Goal: Task Accomplishment & Management: Complete application form

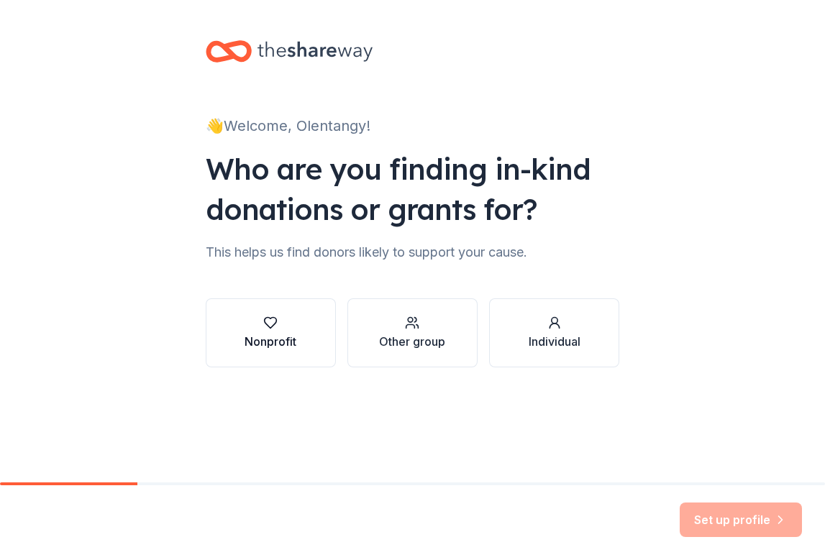
click at [275, 334] on div "Nonprofit" at bounding box center [271, 341] width 52 height 17
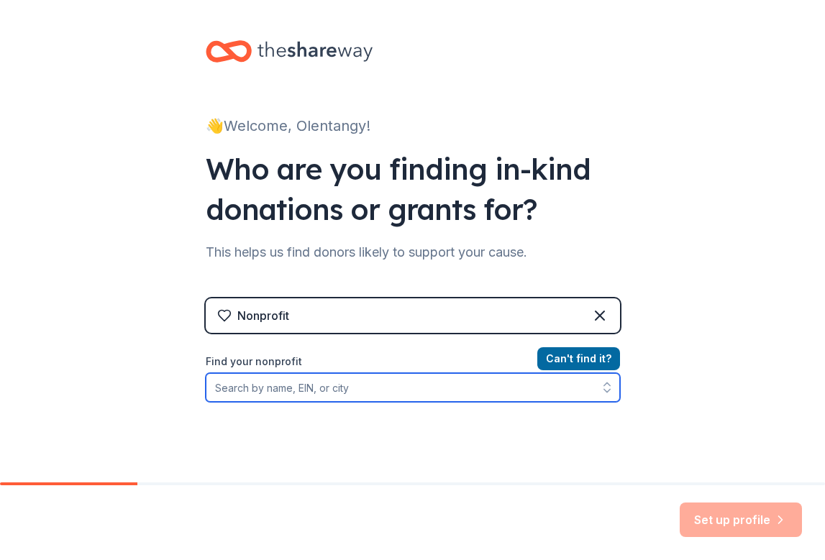
click at [293, 389] on input "Find your nonprofit" at bounding box center [413, 387] width 414 height 29
type input "Olentangy Heritage"
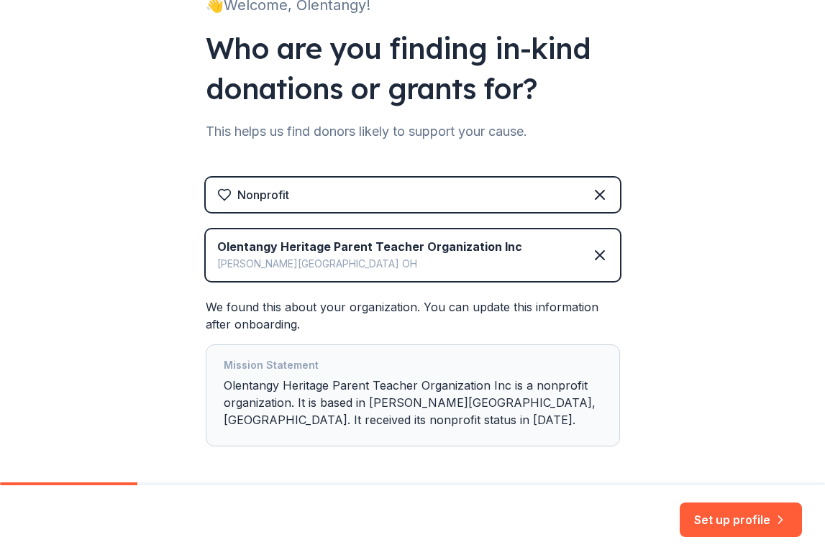
scroll to position [183, 0]
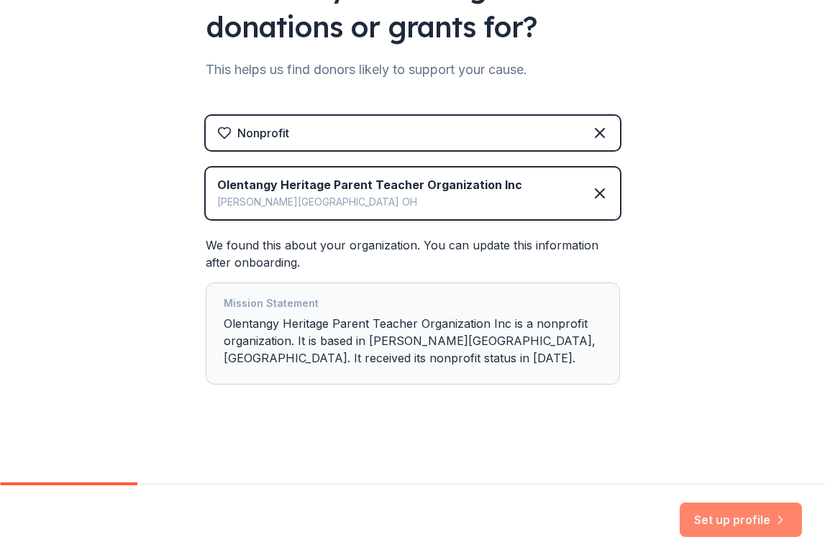
click at [736, 516] on button "Set up profile" at bounding box center [741, 520] width 122 height 35
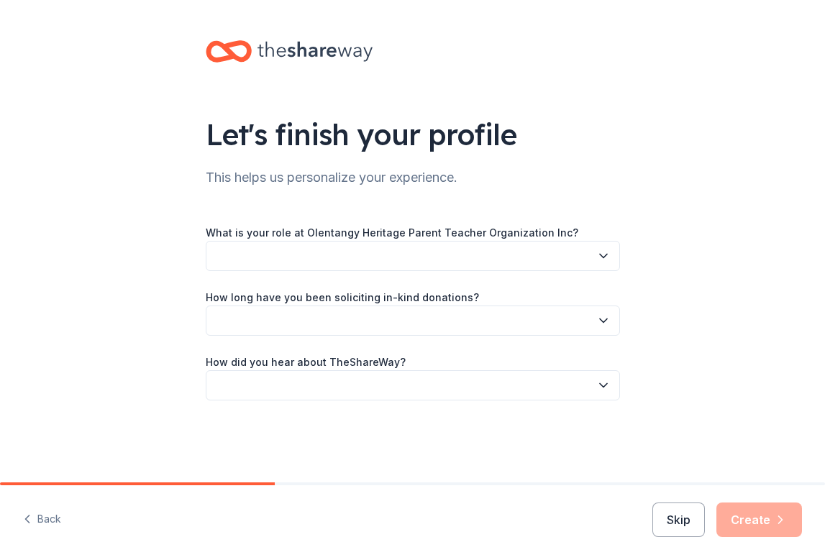
click at [476, 260] on button "button" at bounding box center [413, 256] width 414 height 30
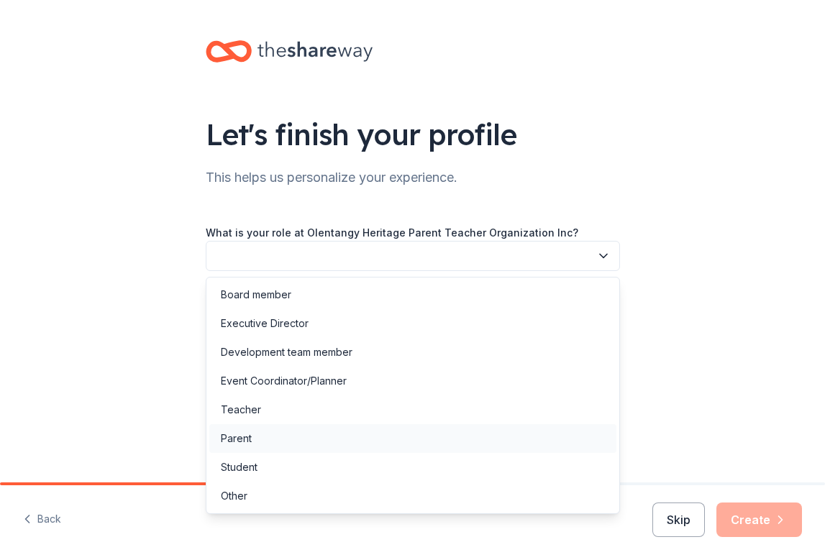
click at [416, 427] on div "Parent" at bounding box center [412, 438] width 407 height 29
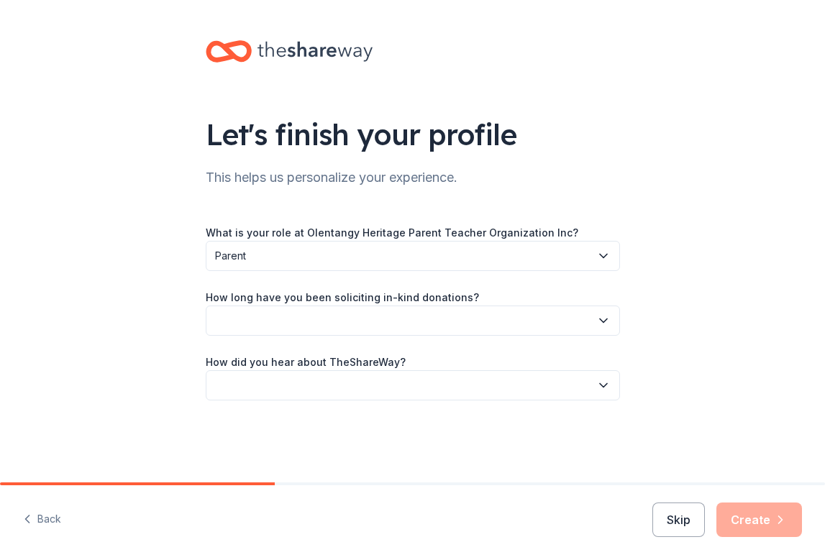
click at [416, 321] on button "button" at bounding box center [413, 321] width 414 height 30
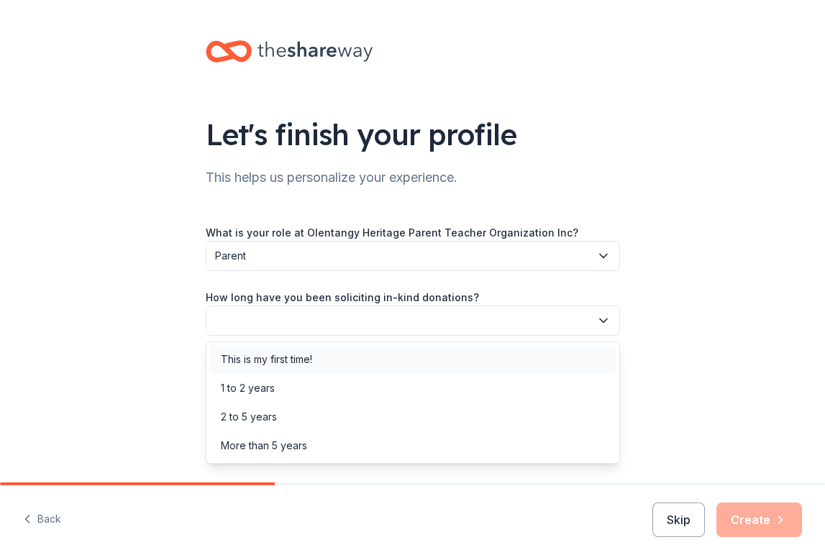
click at [396, 365] on div "This is my first time!" at bounding box center [412, 359] width 407 height 29
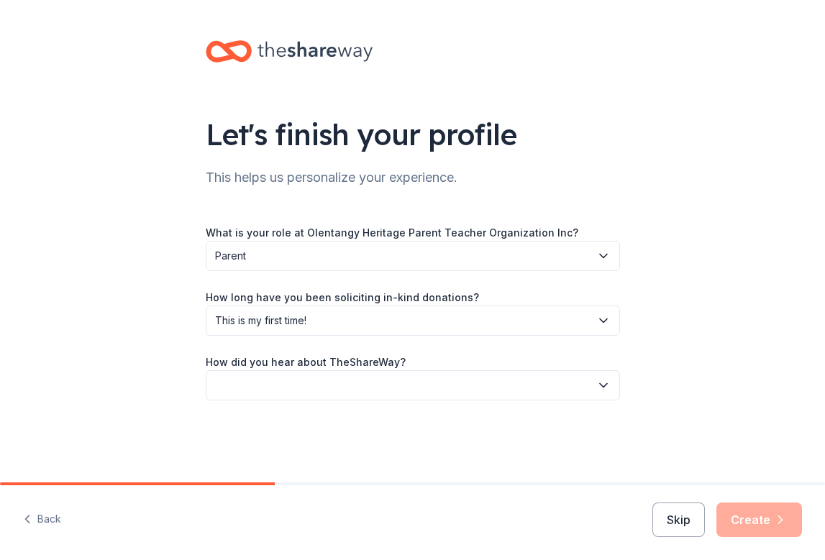
click at [403, 391] on button "button" at bounding box center [413, 385] width 414 height 30
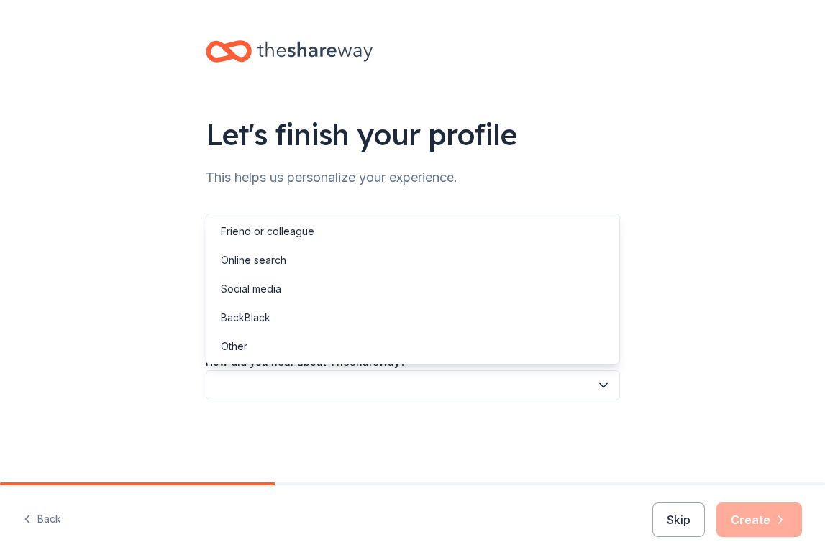
click at [403, 391] on button "button" at bounding box center [413, 385] width 414 height 30
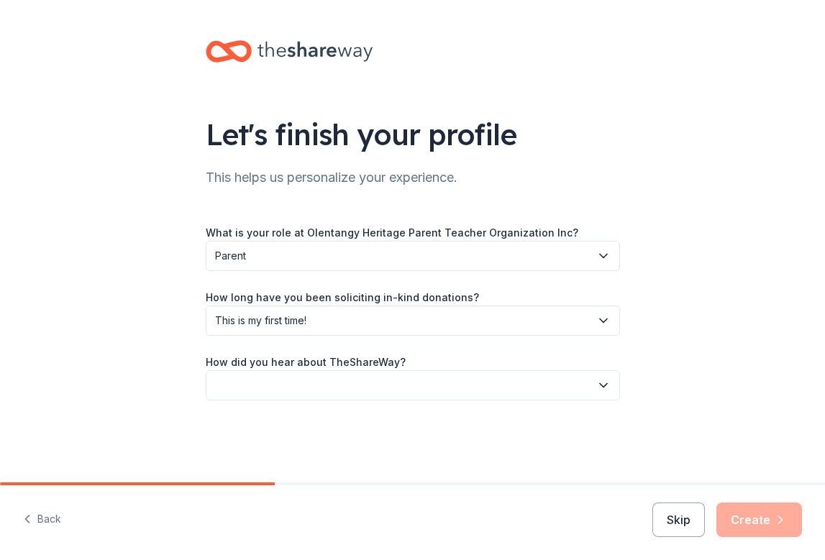
click at [406, 401] on div "Let's finish your profile This helps us personalize your experience. What is yo…" at bounding box center [413, 235] width 460 height 470
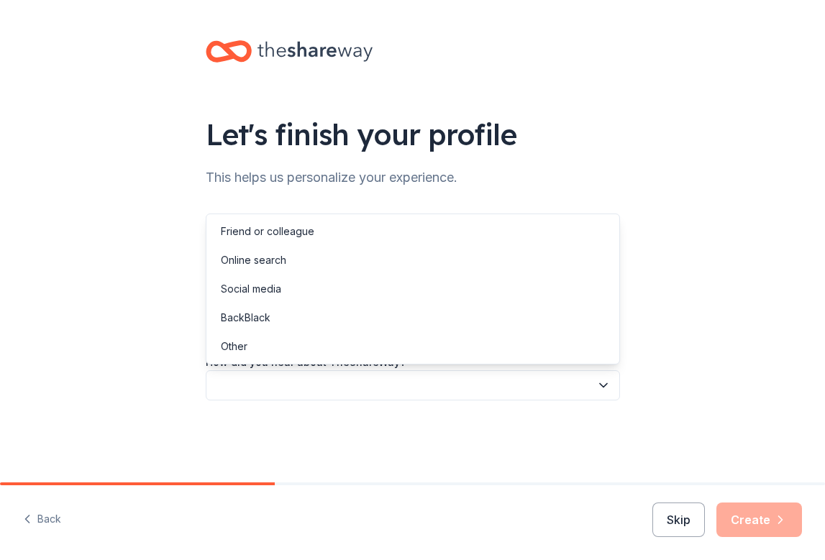
click at [406, 398] on button "button" at bounding box center [413, 385] width 414 height 30
click at [409, 260] on div "Online search" at bounding box center [412, 260] width 407 height 29
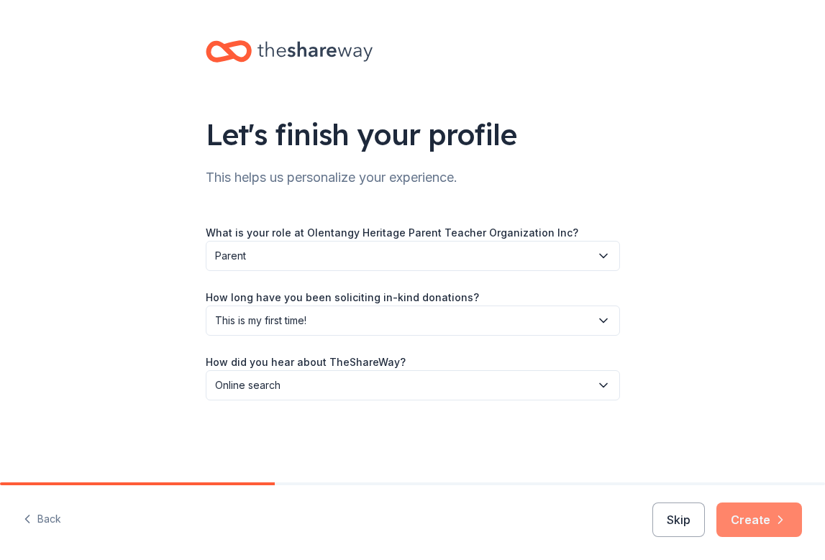
click at [762, 505] on button "Create" at bounding box center [759, 520] width 86 height 35
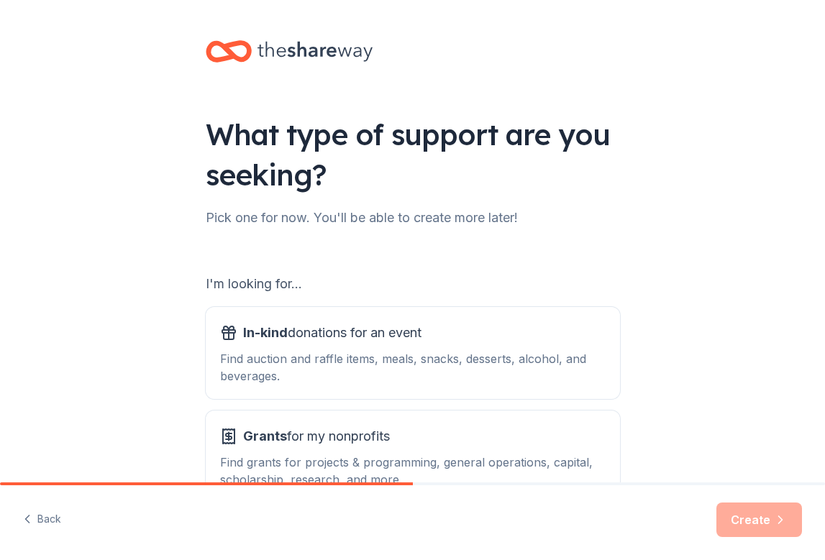
scroll to position [98, 0]
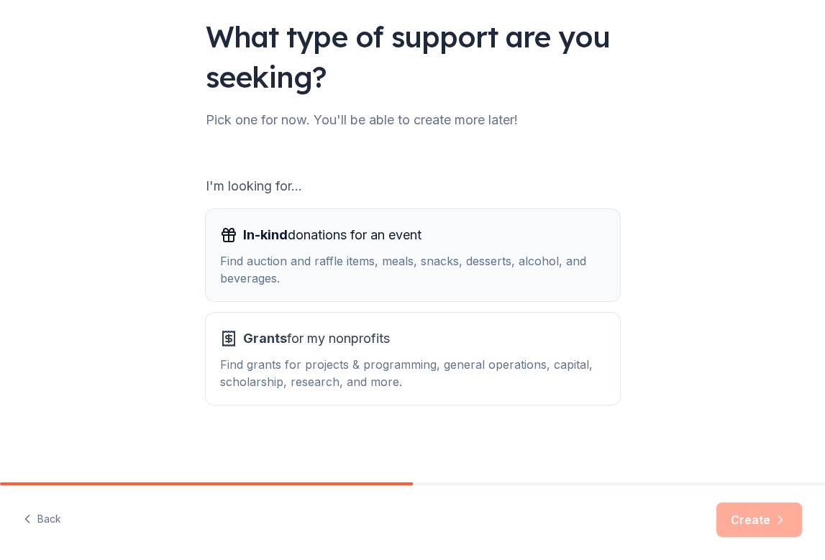
click at [484, 256] on div "Find auction and raffle items, meals, snacks, desserts, alcohol, and beverages." at bounding box center [412, 269] width 385 height 35
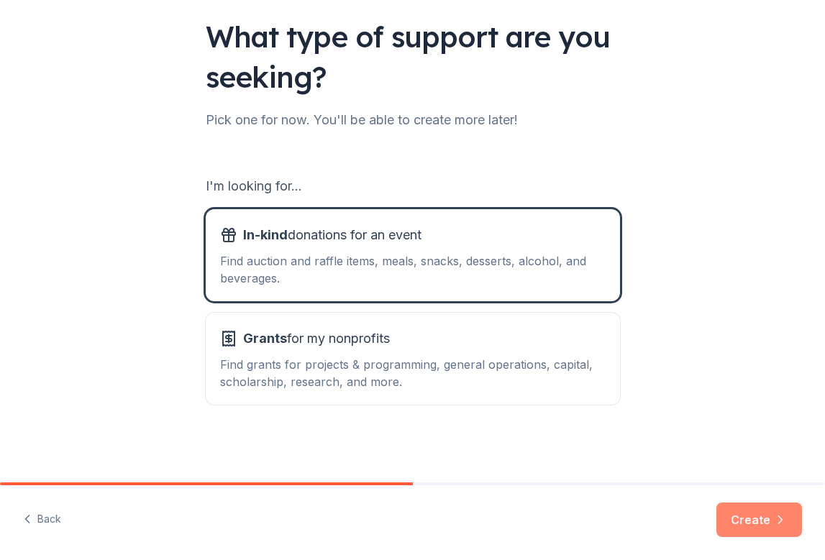
click at [738, 510] on button "Create" at bounding box center [759, 520] width 86 height 35
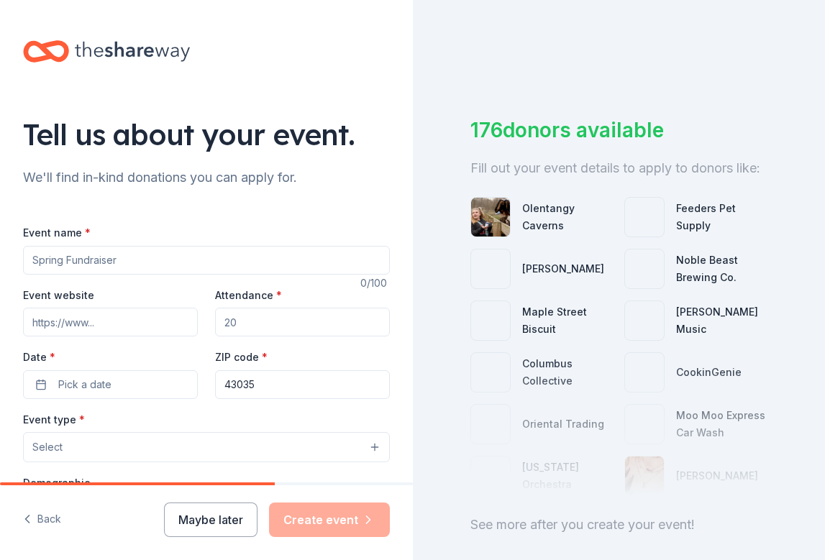
scroll to position [78, 0]
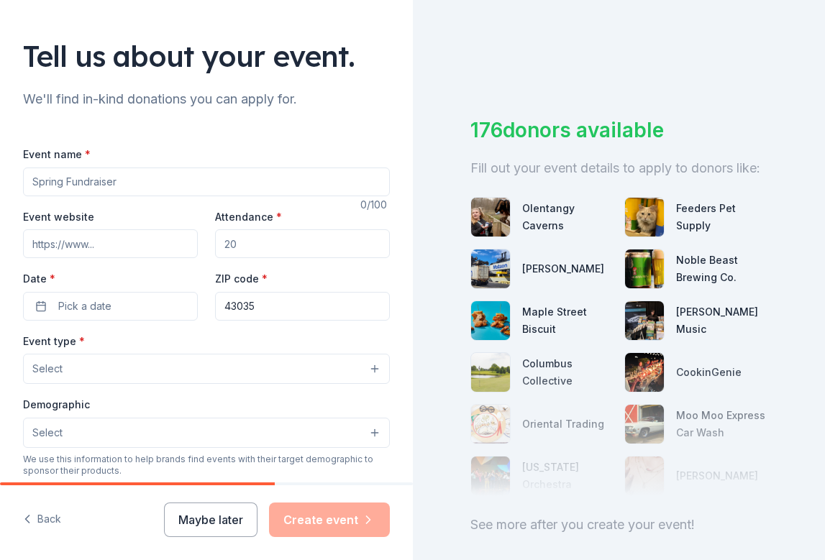
click at [196, 185] on input "Event name *" at bounding box center [206, 182] width 367 height 29
type input "[GEOGRAPHIC_DATA] Walk-a-Thon!"
click at [88, 247] on input "Event website" at bounding box center [110, 243] width 175 height 29
click at [232, 247] on input "Attendance *" at bounding box center [302, 243] width 175 height 29
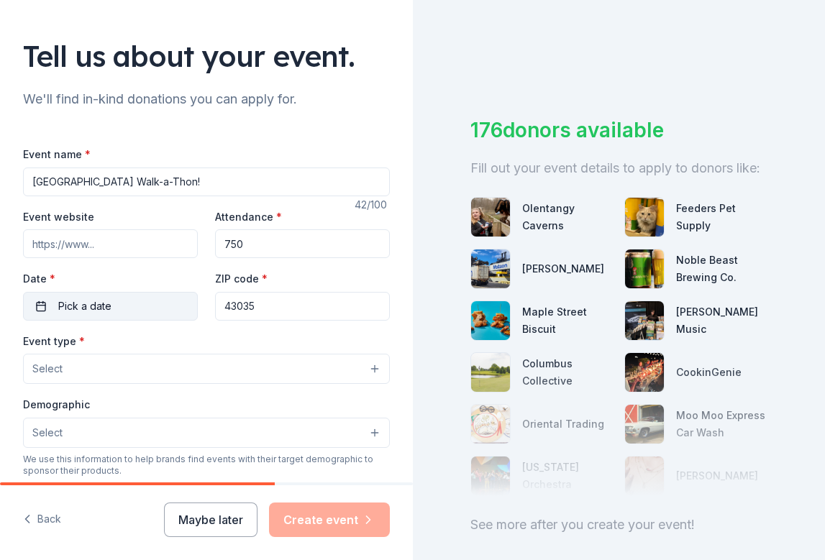
type input "750"
click at [146, 304] on button "Pick a date" at bounding box center [110, 306] width 175 height 29
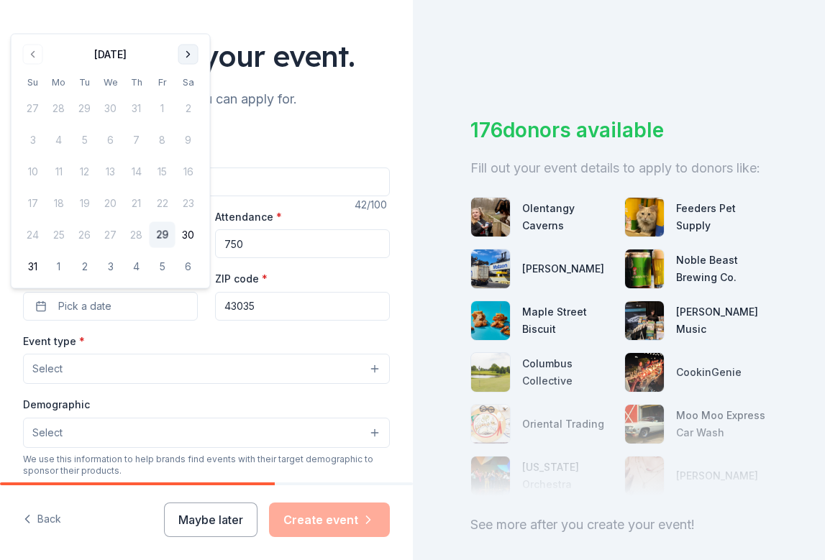
click at [188, 53] on button "Go to next month" at bounding box center [188, 55] width 20 height 20
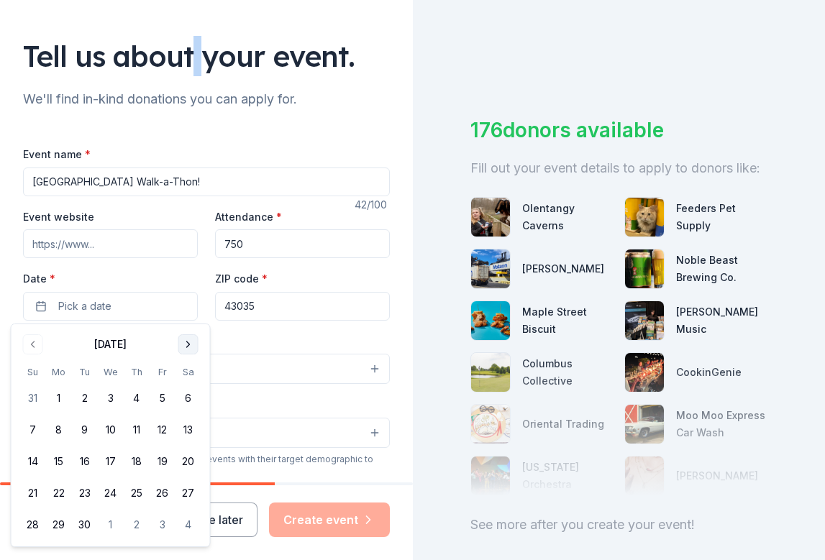
click at [188, 53] on div "Tell us about your event." at bounding box center [206, 56] width 367 height 40
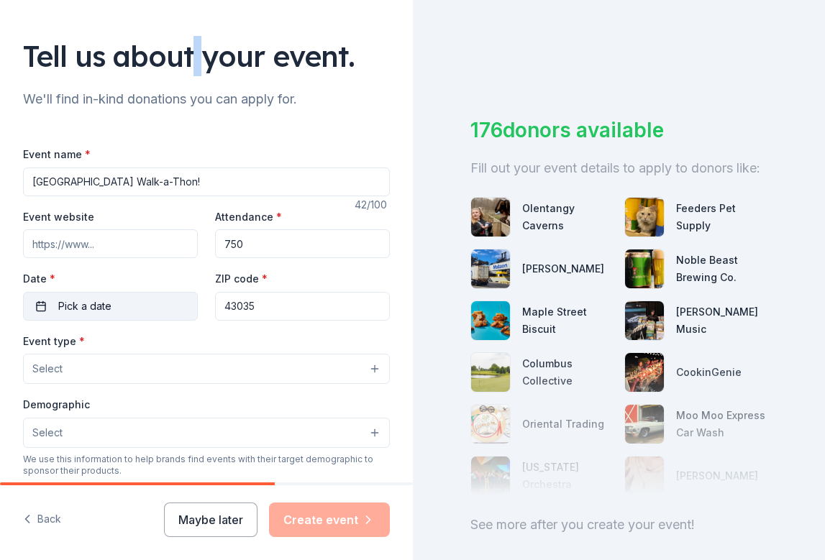
click at [151, 306] on button "Pick a date" at bounding box center [110, 306] width 175 height 29
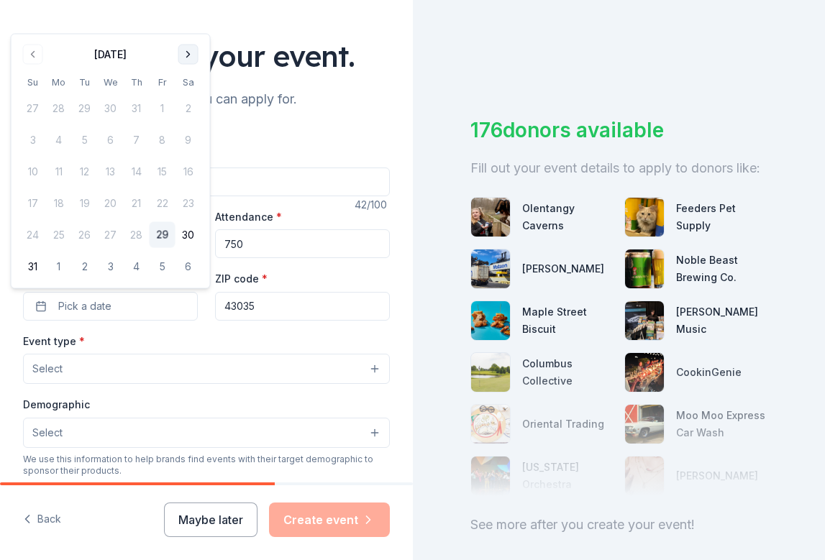
click at [193, 58] on button "Go to next month" at bounding box center [188, 55] width 20 height 20
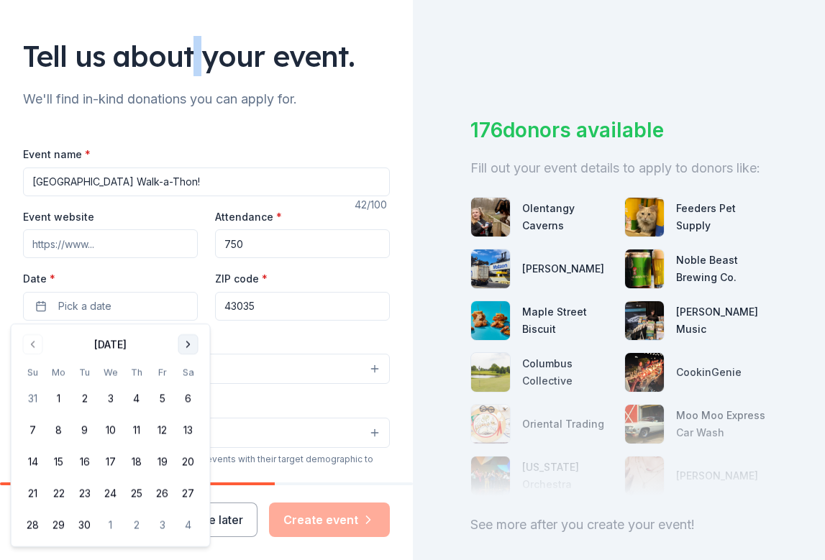
click at [188, 340] on button "Go to next month" at bounding box center [188, 344] width 20 height 20
click at [170, 399] on button "3" at bounding box center [163, 398] width 26 height 26
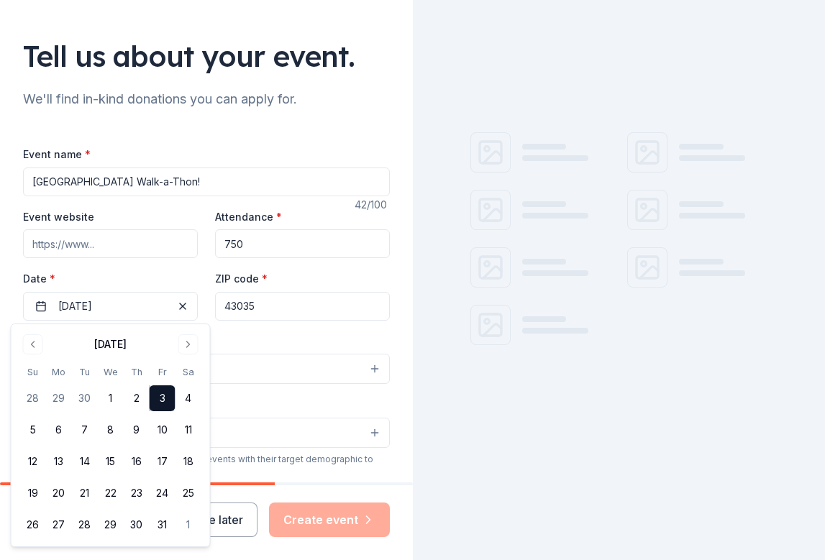
click at [305, 330] on div "Event name * [GEOGRAPHIC_DATA]-a-Thon! 42 /100 Event website Attendance * 750 D…" at bounding box center [206, 477] width 367 height 665
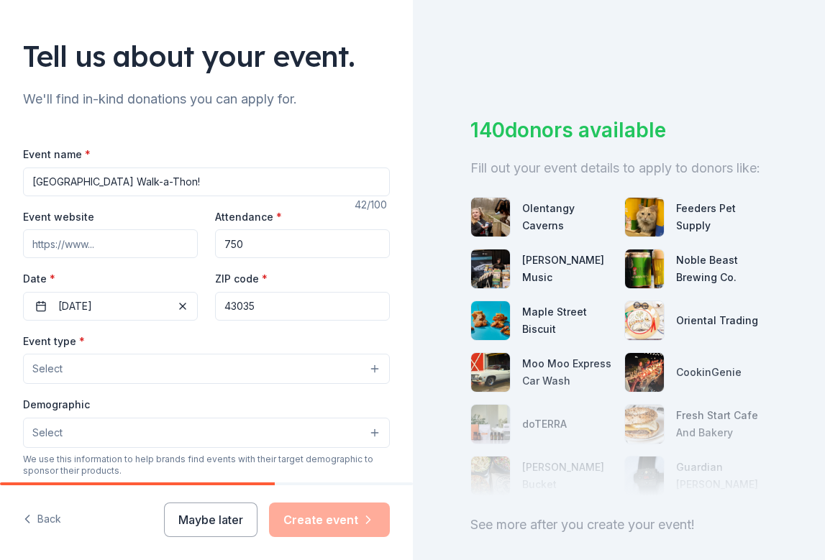
scroll to position [162, 0]
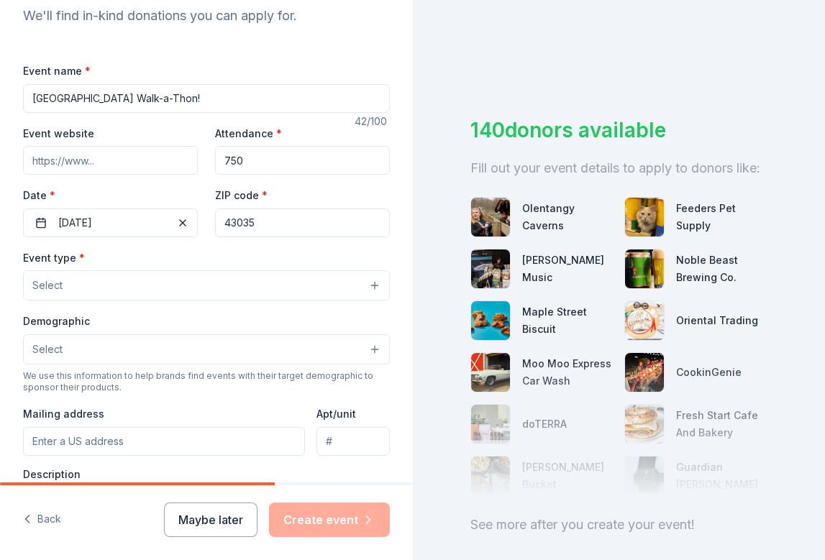
click at [252, 282] on button "Select" at bounding box center [206, 285] width 367 height 30
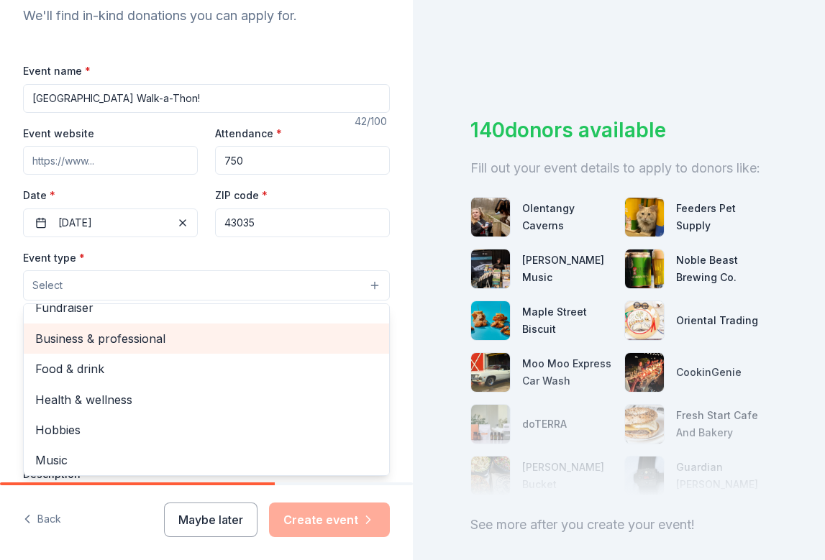
scroll to position [0, 0]
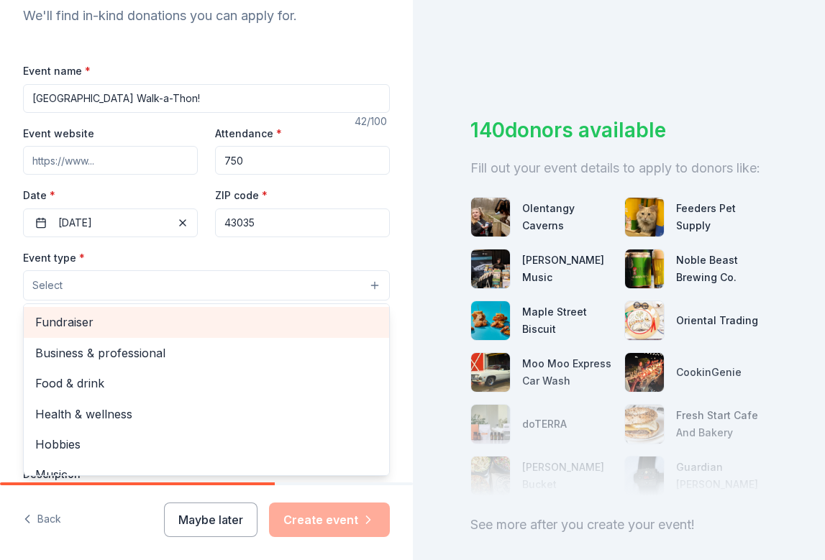
click at [229, 322] on span "Fundraiser" at bounding box center [206, 322] width 342 height 19
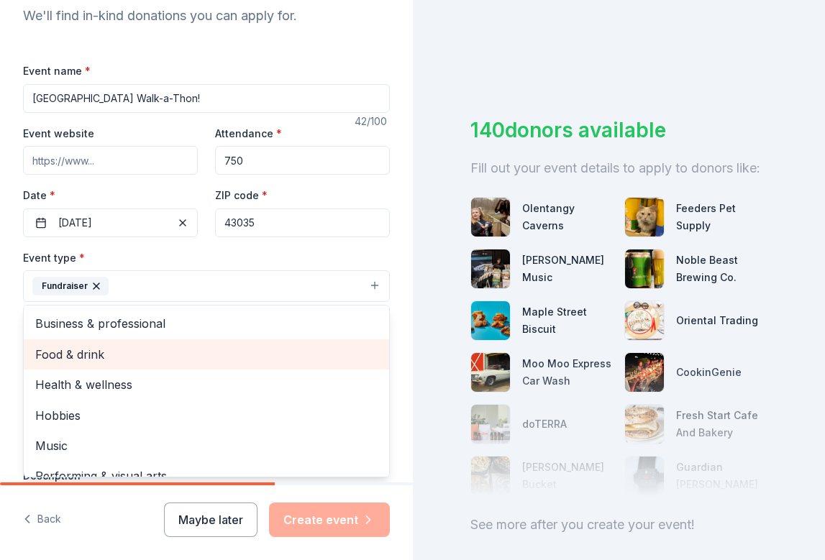
scroll to position [17, 0]
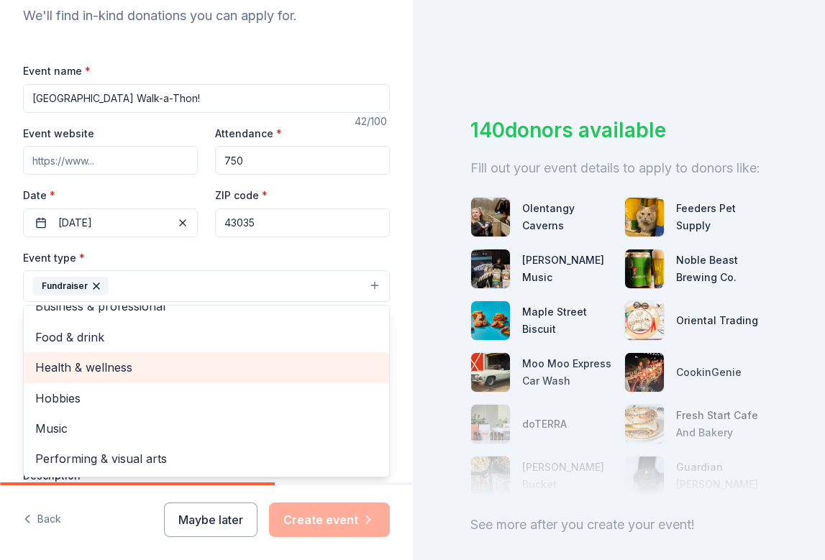
click at [184, 368] on span "Health & wellness" at bounding box center [206, 367] width 342 height 19
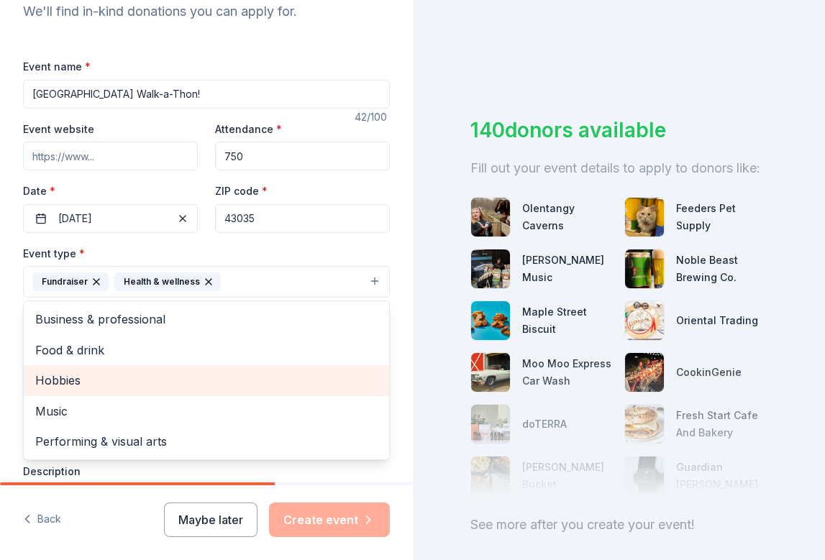
scroll to position [172, 0]
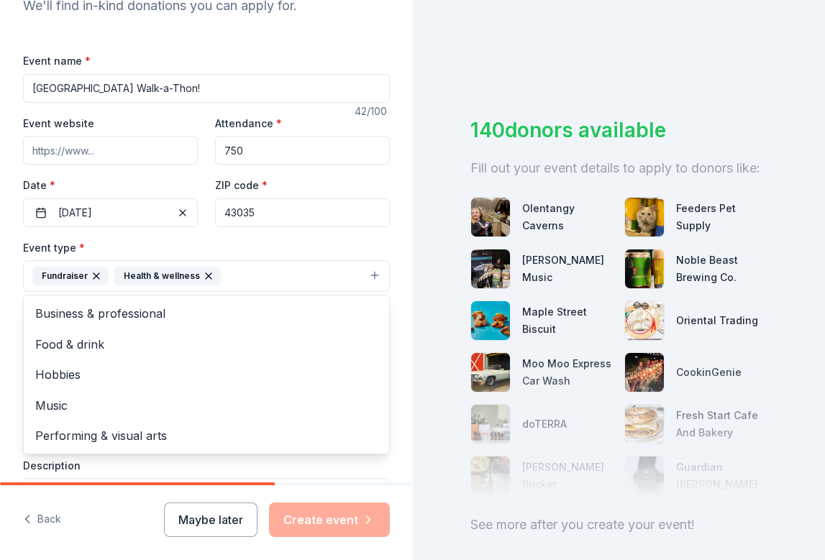
click at [7, 366] on div "Tell us about your event. We'll find in-kind donations you can apply for. Event…" at bounding box center [206, 307] width 413 height 959
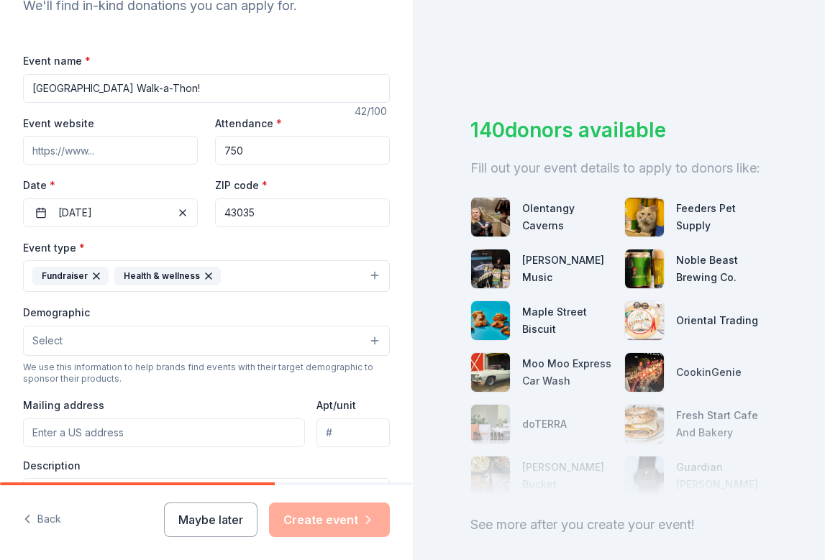
click at [102, 347] on button "Select" at bounding box center [206, 341] width 367 height 30
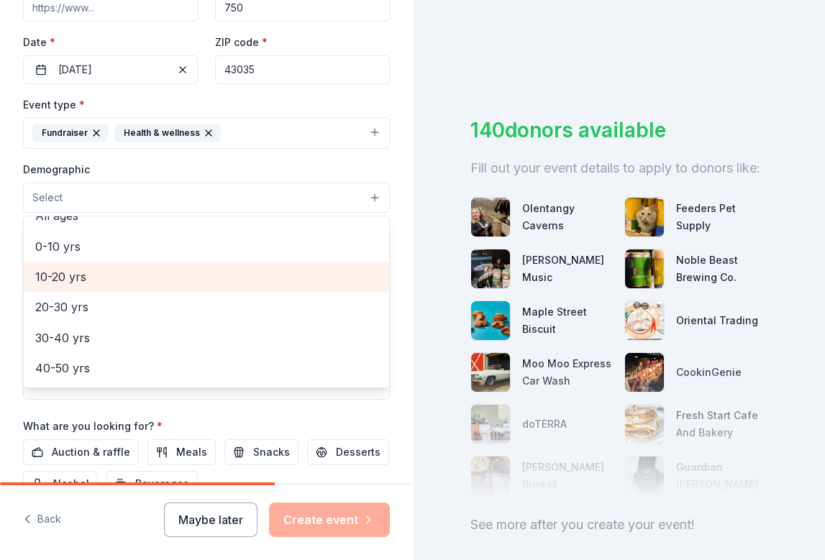
scroll to position [19, 0]
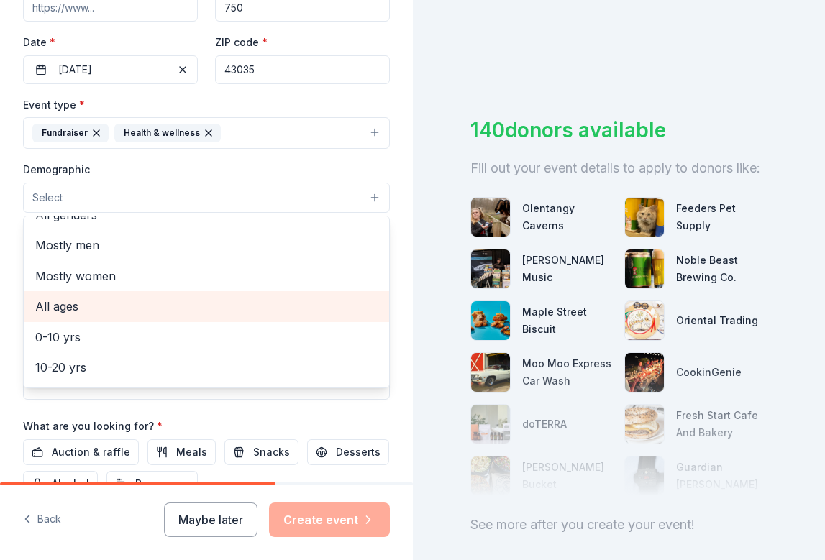
click at [185, 304] on span "All ages" at bounding box center [206, 306] width 342 height 19
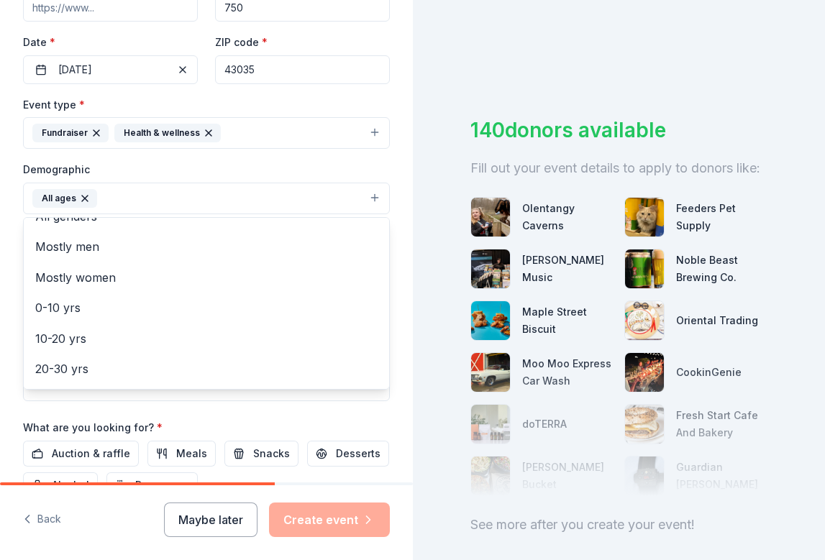
click at [17, 304] on div "Tell us about your event. We'll find in-kind donations you can apply for. Event…" at bounding box center [206, 165] width 413 height 960
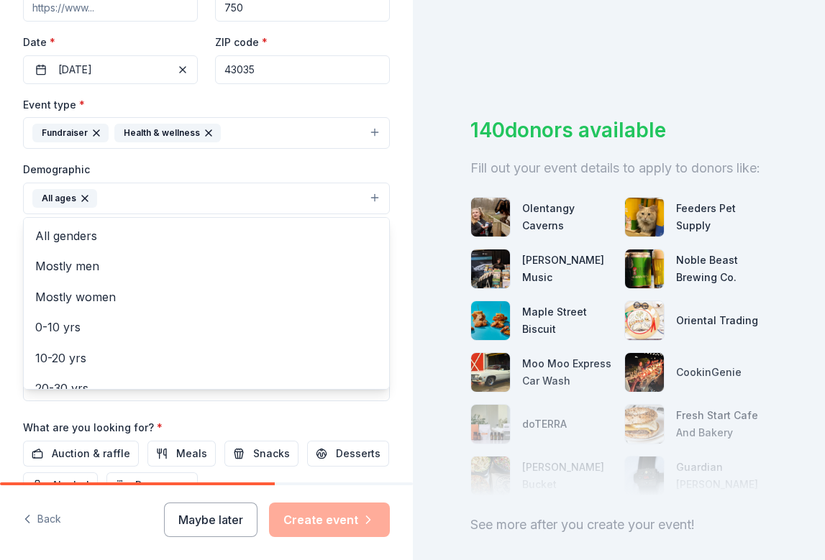
click at [145, 208] on button "All ages" at bounding box center [206, 199] width 367 height 32
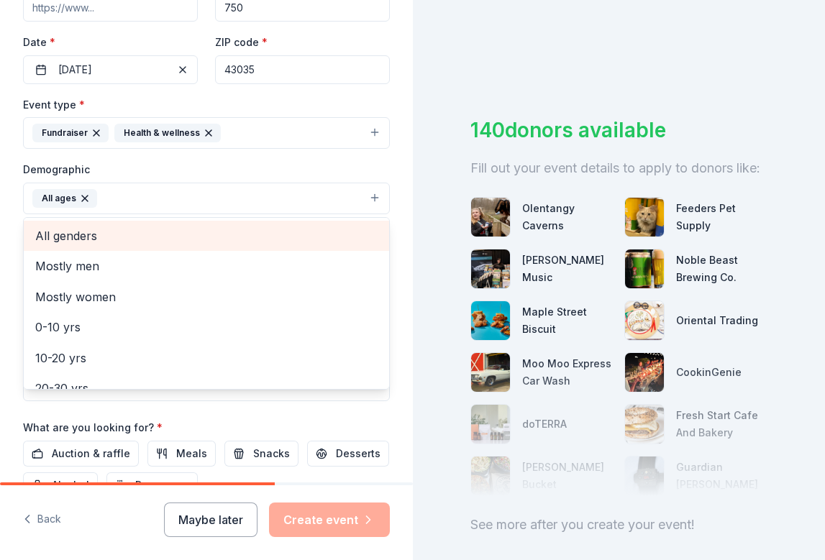
click at [157, 237] on span "All genders" at bounding box center [206, 236] width 342 height 19
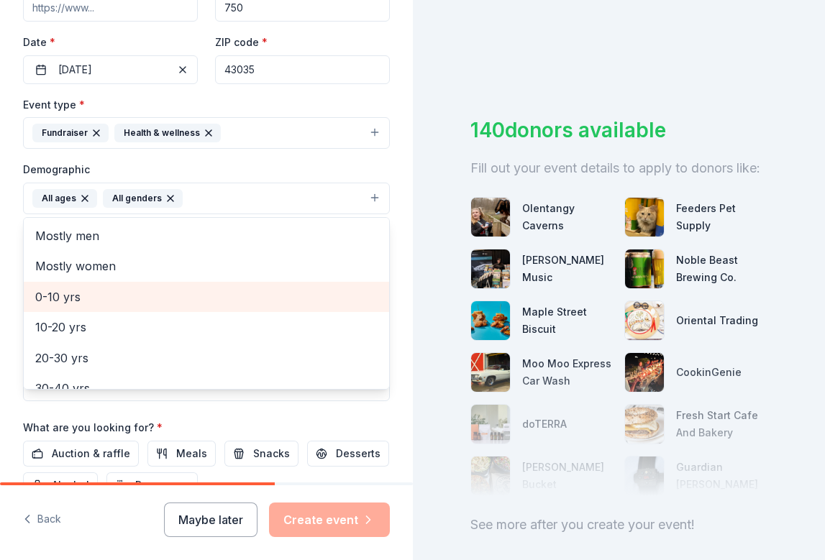
click at [149, 298] on span "0-10 yrs" at bounding box center [206, 297] width 342 height 19
click at [91, 297] on span "10-20 yrs" at bounding box center [206, 297] width 342 height 19
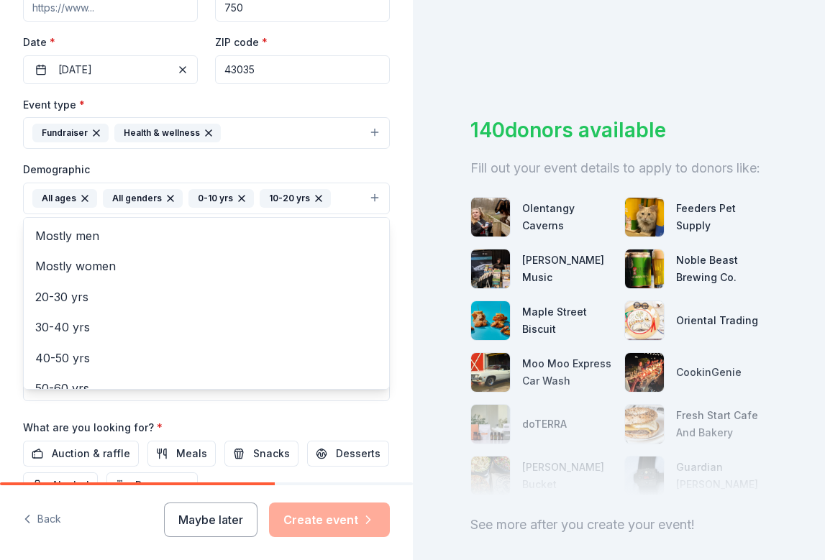
click at [6, 317] on div "Tell us about your event. We'll find in-kind donations you can apply for. Event…" at bounding box center [206, 165] width 413 height 960
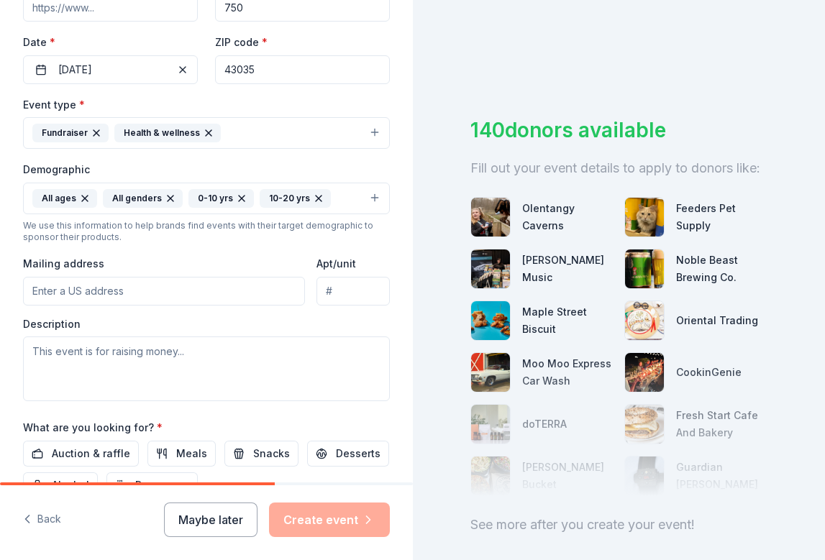
click at [104, 288] on input "Mailing address" at bounding box center [164, 291] width 282 height 29
click at [99, 293] on input "Mailing address" at bounding box center [164, 291] width 282 height 29
paste input "[STREET_ADDRESS][PERSON_NAME][PERSON_NAME]"
type input "[STREET_ADDRESS][PERSON_NAME][PERSON_NAME]"
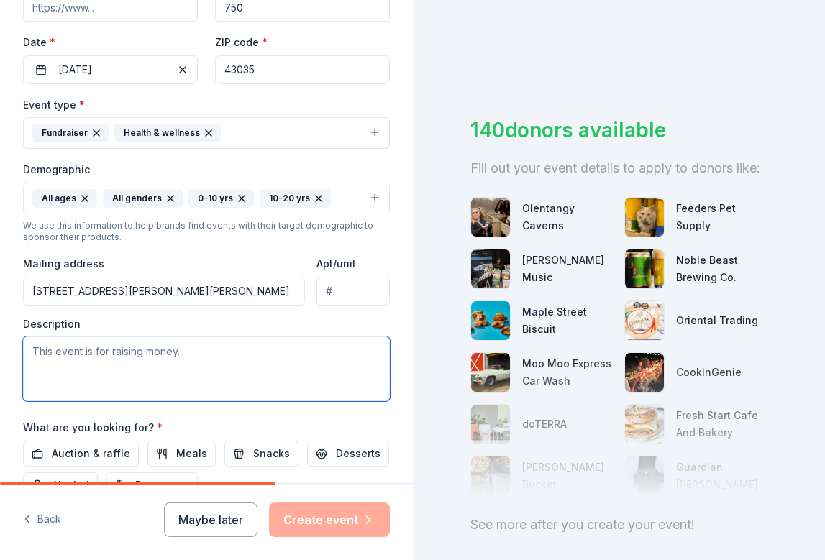
click at [211, 365] on textarea at bounding box center [206, 369] width 367 height 65
paste textarea "Each year, the Olentangy Heritage PTO annual Walk-A-Thon (WAT) is held as the o…"
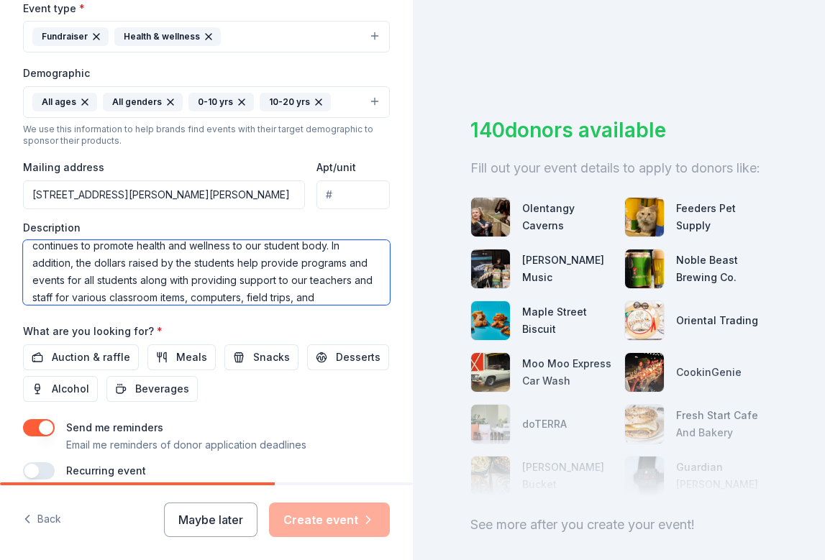
scroll to position [478, 0]
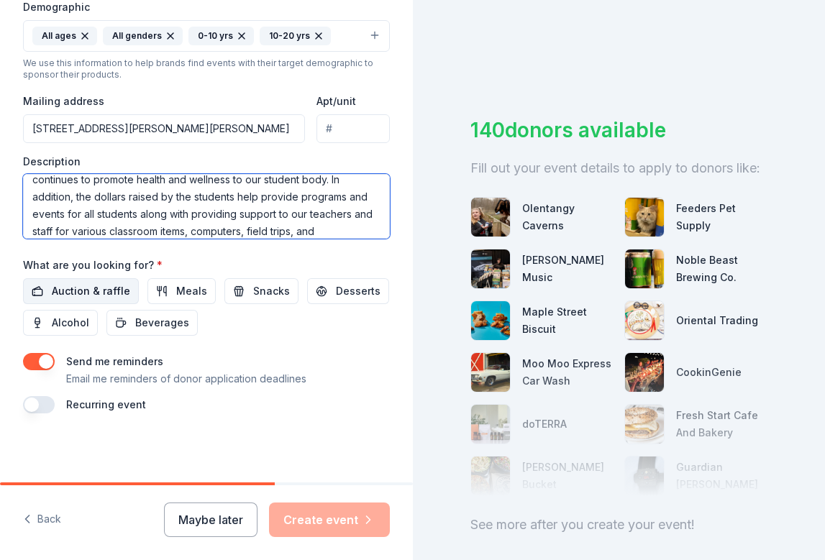
type textarea "Each year, the Olentangy Heritage PTO annual Walk-A-Thon (WAT) is held as the o…"
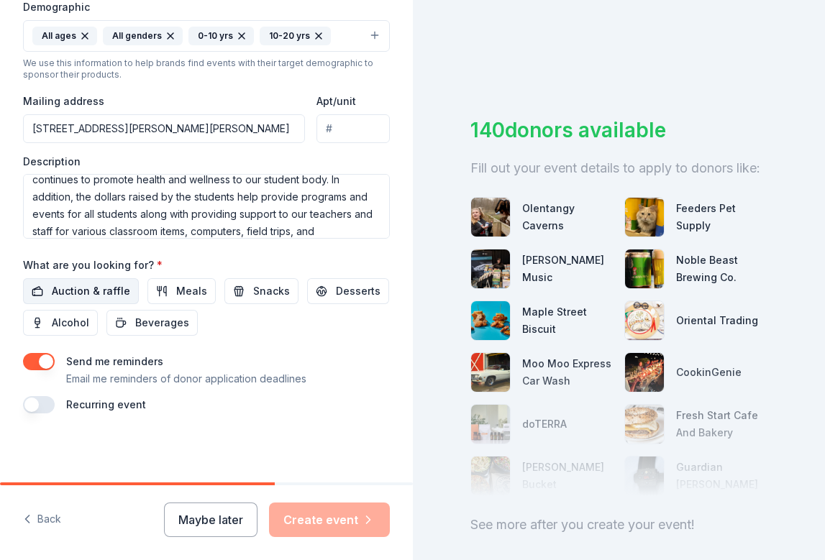
click at [98, 290] on span "Auction & raffle" at bounding box center [91, 291] width 78 height 17
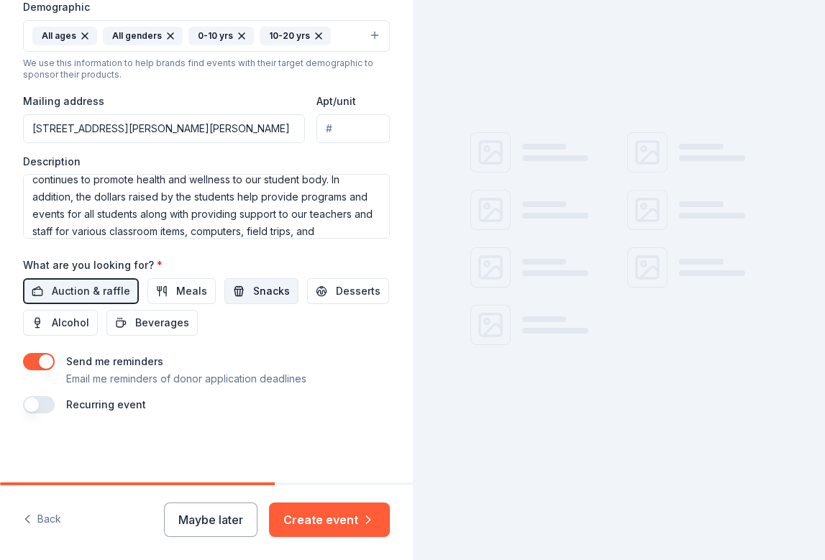
click at [263, 297] on span "Snacks" at bounding box center [271, 291] width 37 height 17
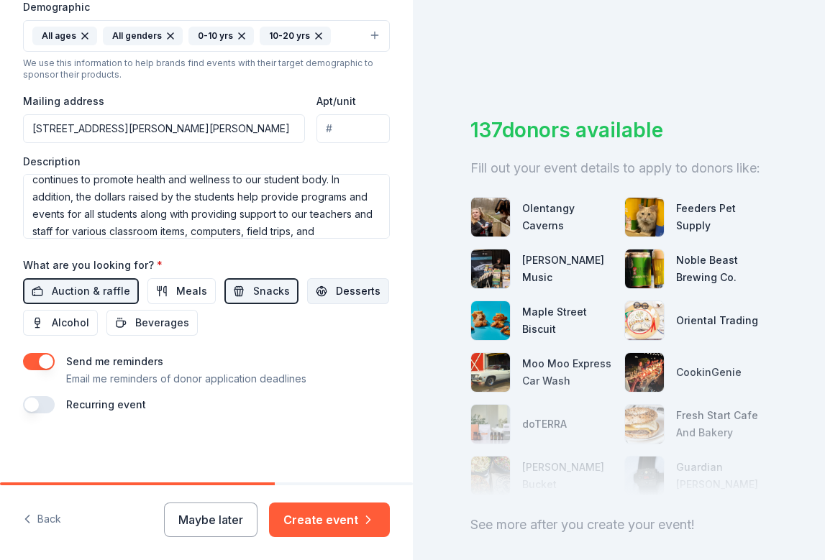
click at [337, 295] on span "Desserts" at bounding box center [358, 291] width 45 height 17
click at [47, 357] on button "button" at bounding box center [39, 361] width 32 height 17
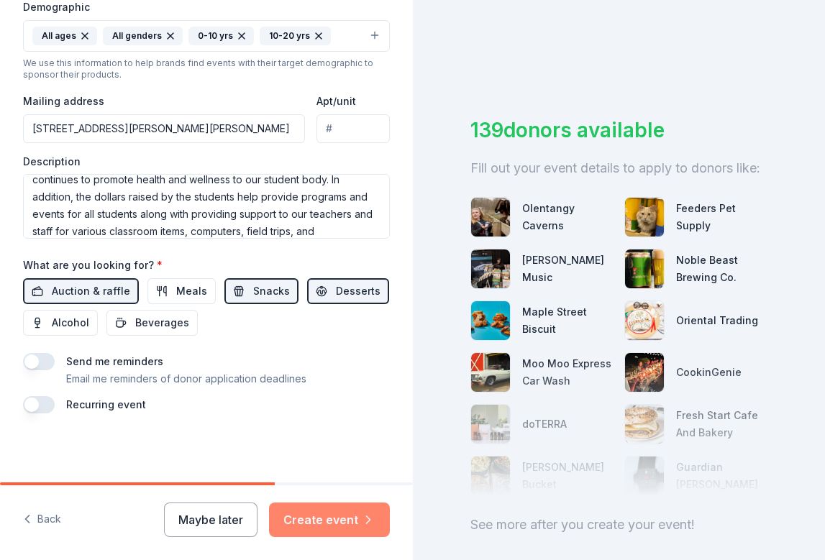
click at [344, 532] on button "Create event" at bounding box center [329, 520] width 121 height 35
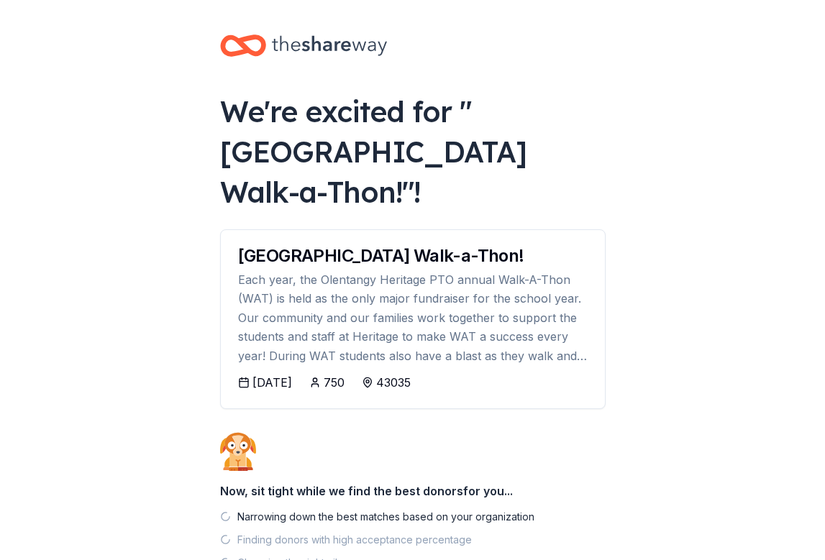
scroll to position [124, 0]
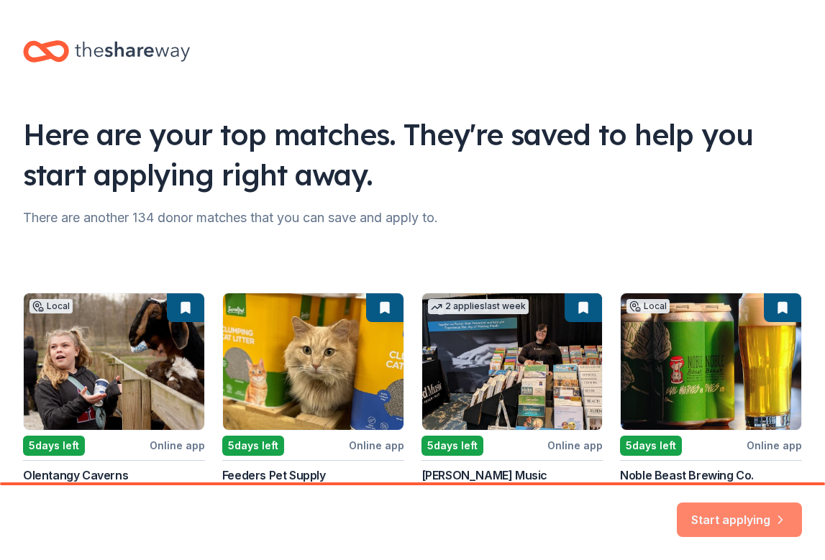
click at [712, 517] on button "Start applying" at bounding box center [739, 511] width 125 height 35
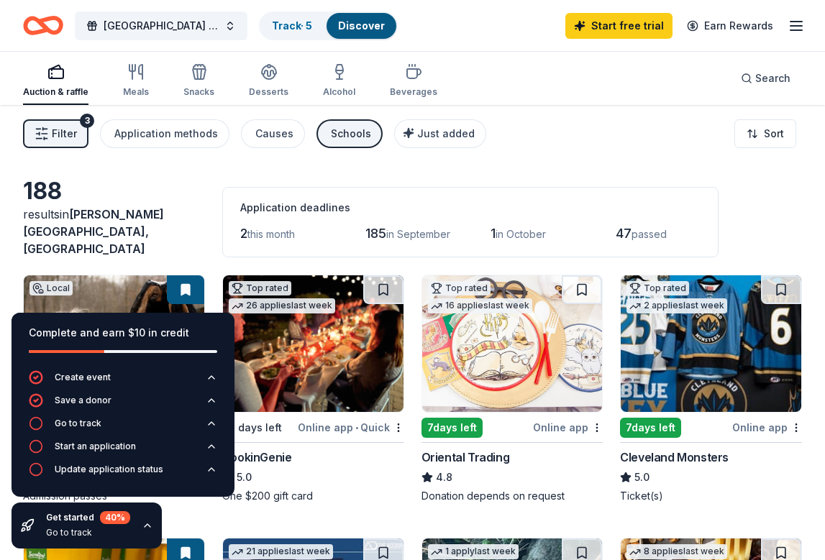
click at [348, 32] on div "Discover" at bounding box center [362, 26] width 70 height 26
click at [296, 24] on link "Track · 5" at bounding box center [292, 25] width 40 height 12
click at [262, 76] on icon "button" at bounding box center [268, 71] width 17 height 17
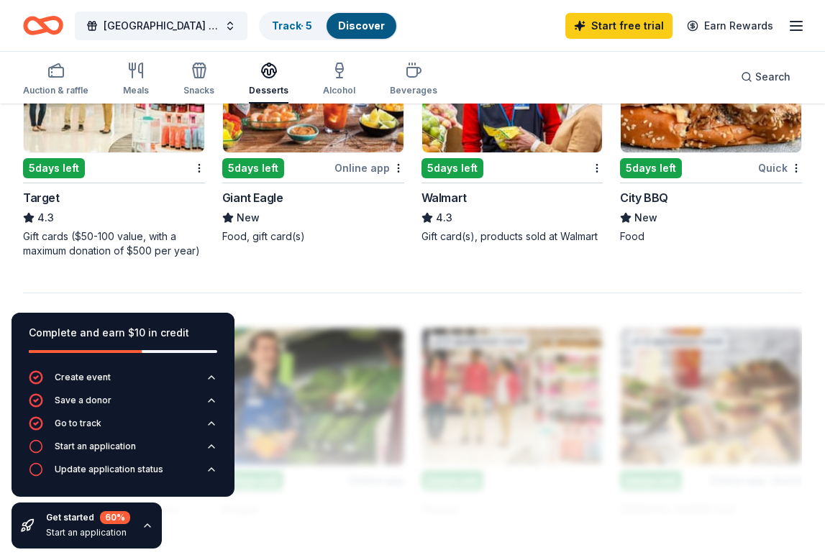
scroll to position [1371, 0]
